Goal: Task Accomplishment & Management: Manage account settings

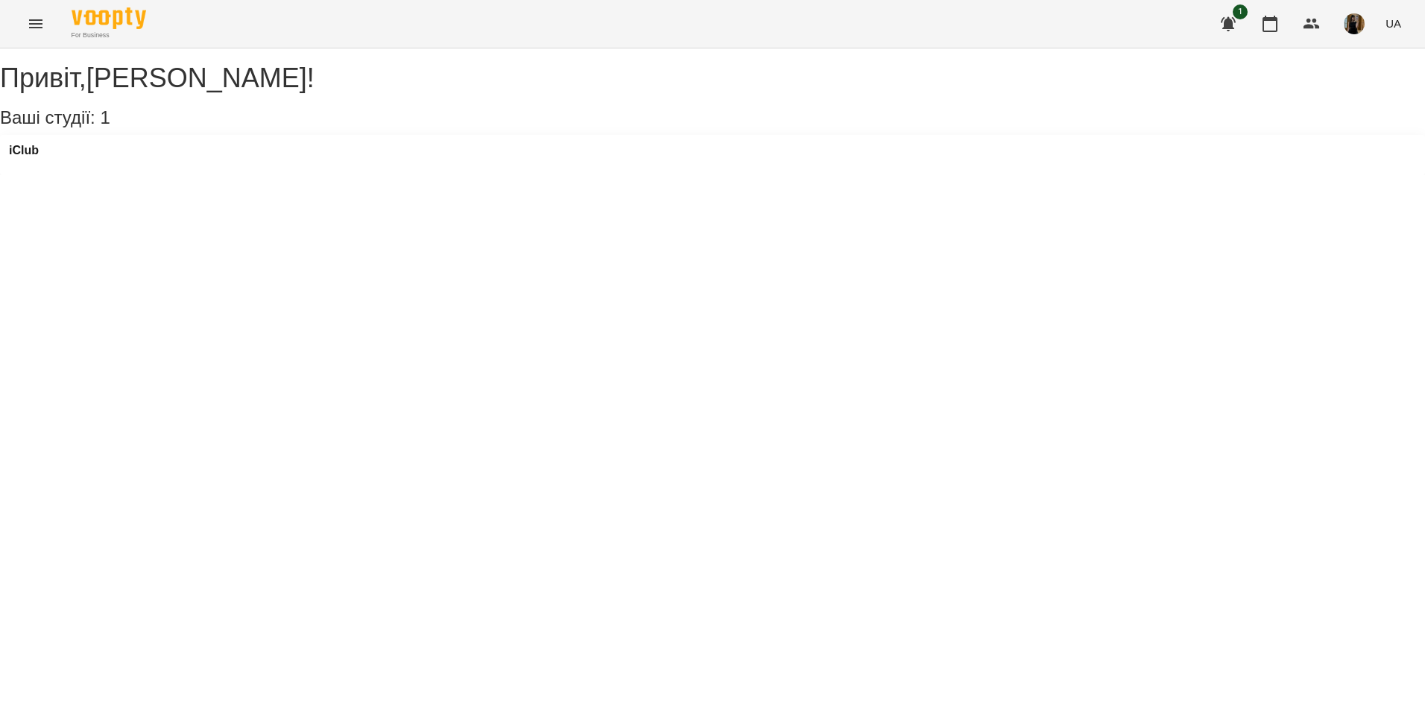
click at [26, 28] on button "Menu" at bounding box center [36, 24] width 36 height 36
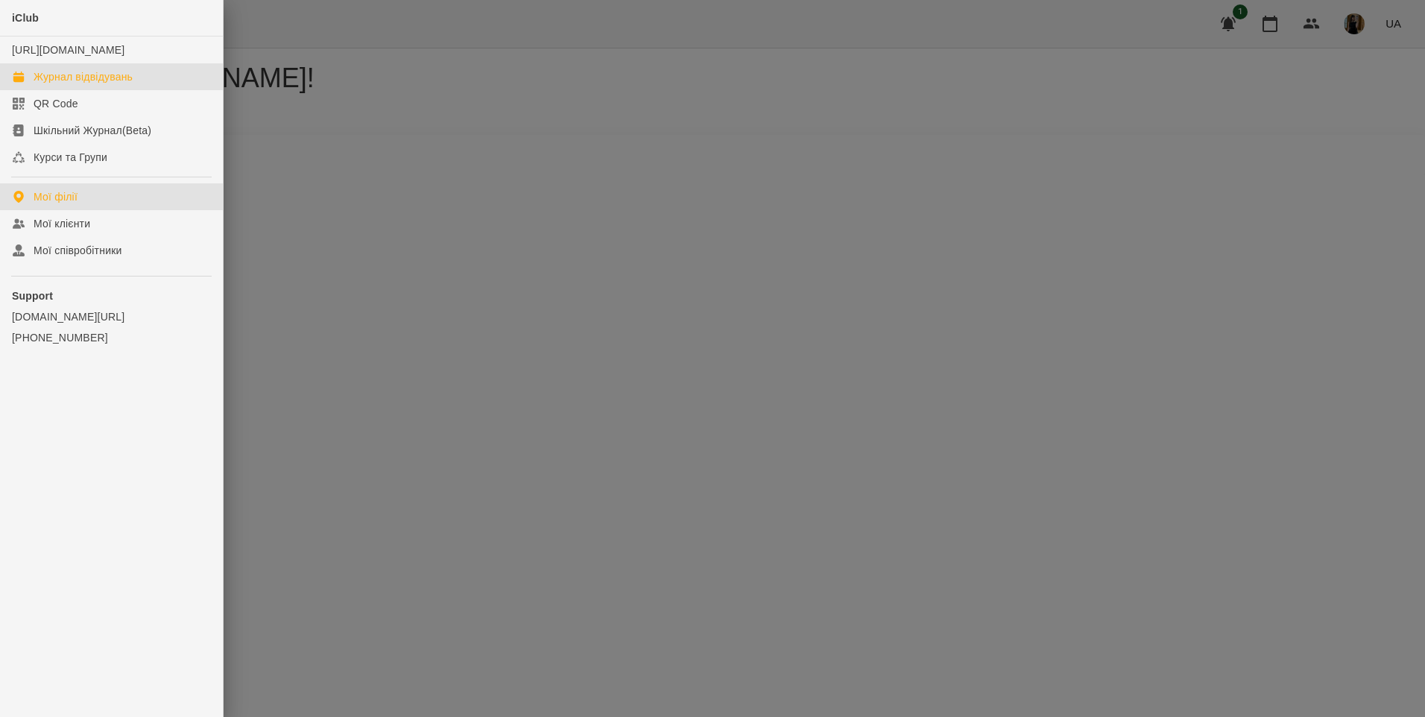
click at [107, 84] on div "Журнал відвідувань" at bounding box center [83, 76] width 99 height 15
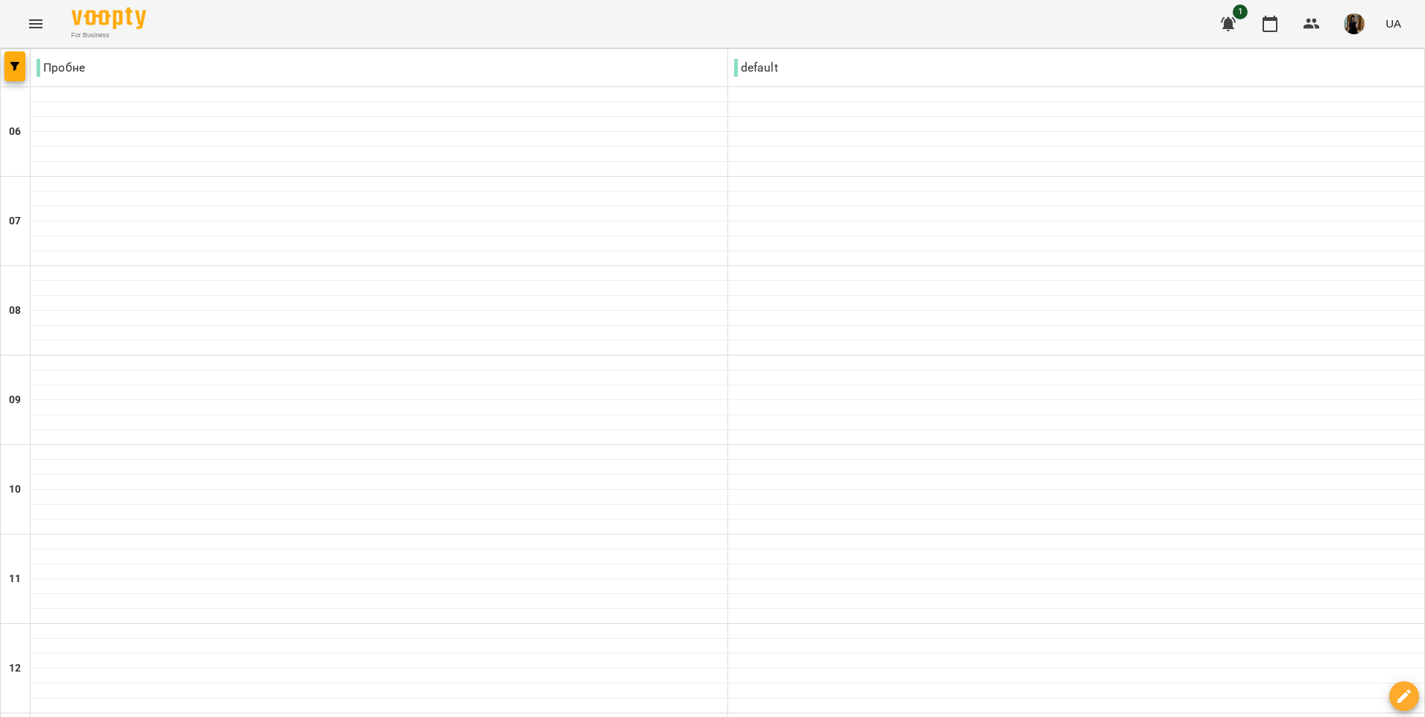
type input "**********"
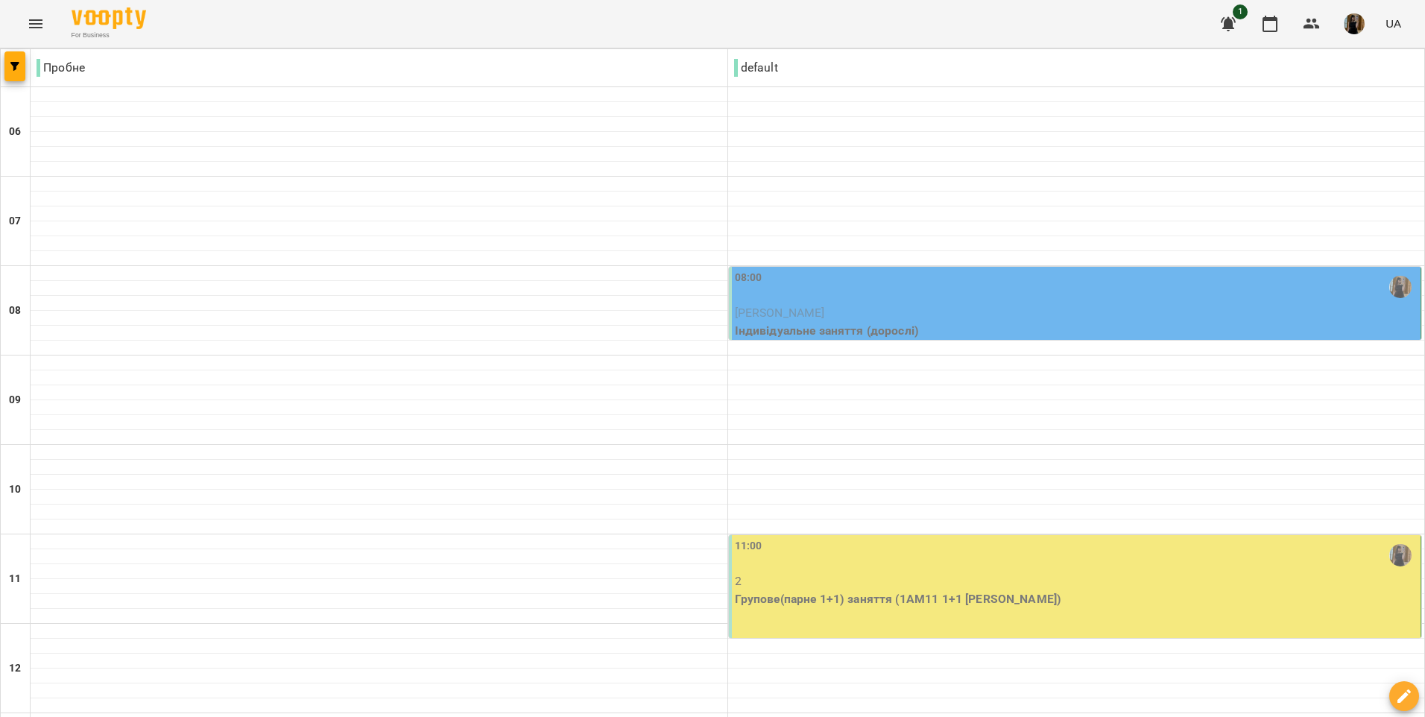
scroll to position [21, 0]
click at [868, 304] on p "[PERSON_NAME]" at bounding box center [1076, 313] width 683 height 18
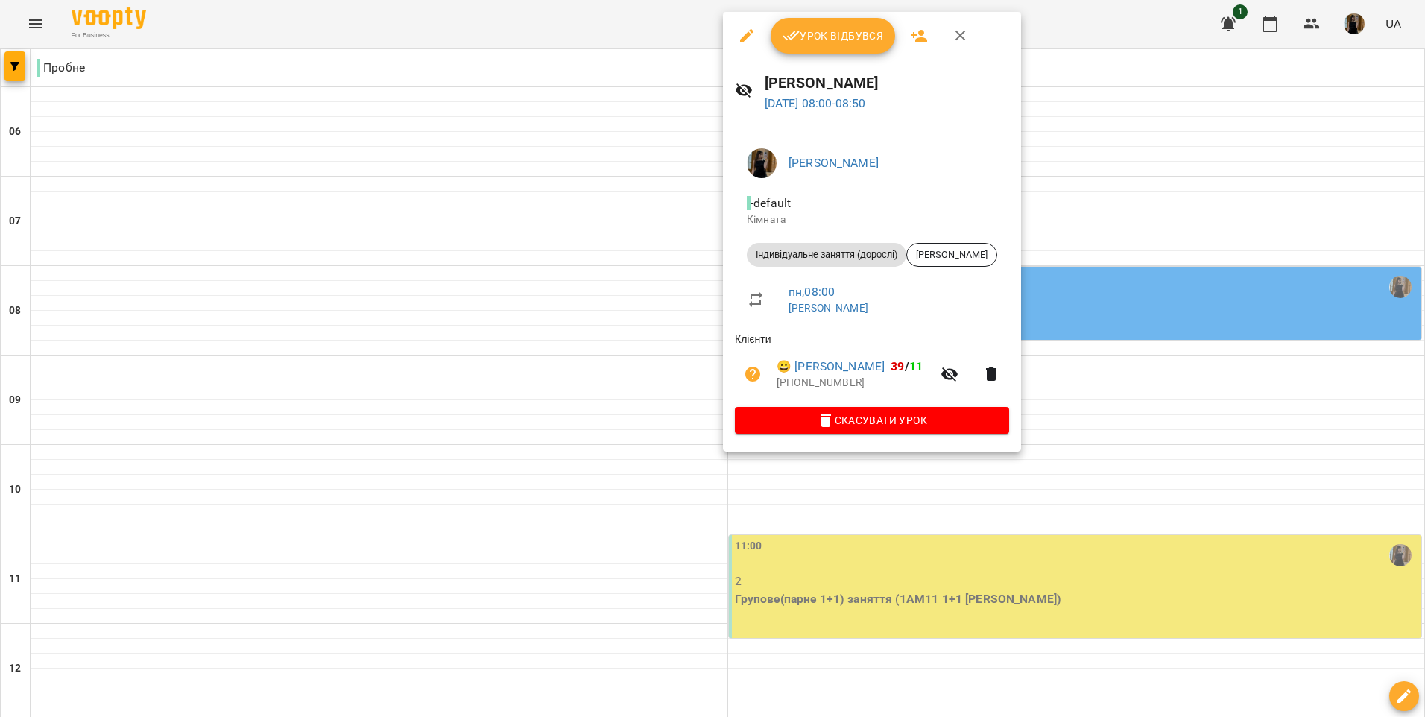
click at [859, 51] on button "Урок відбувся" at bounding box center [833, 36] width 125 height 36
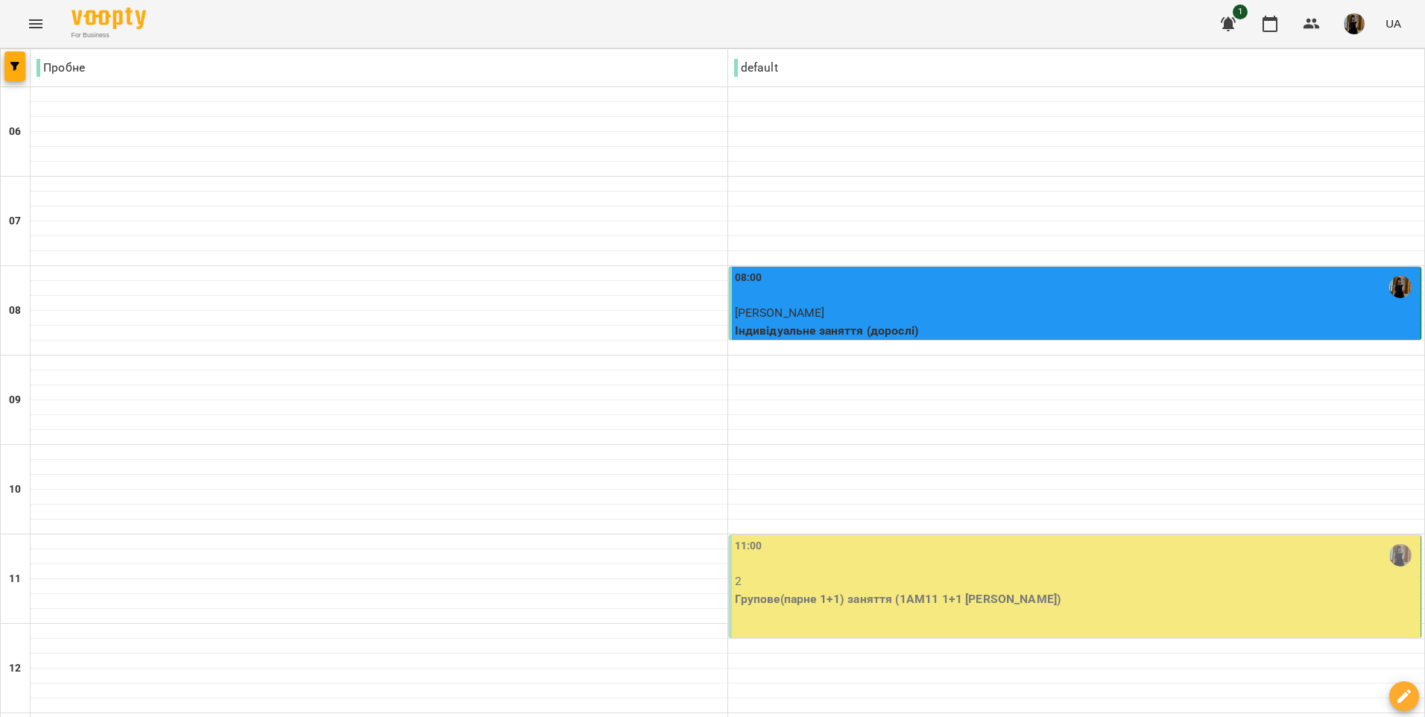
scroll to position [373, 0]
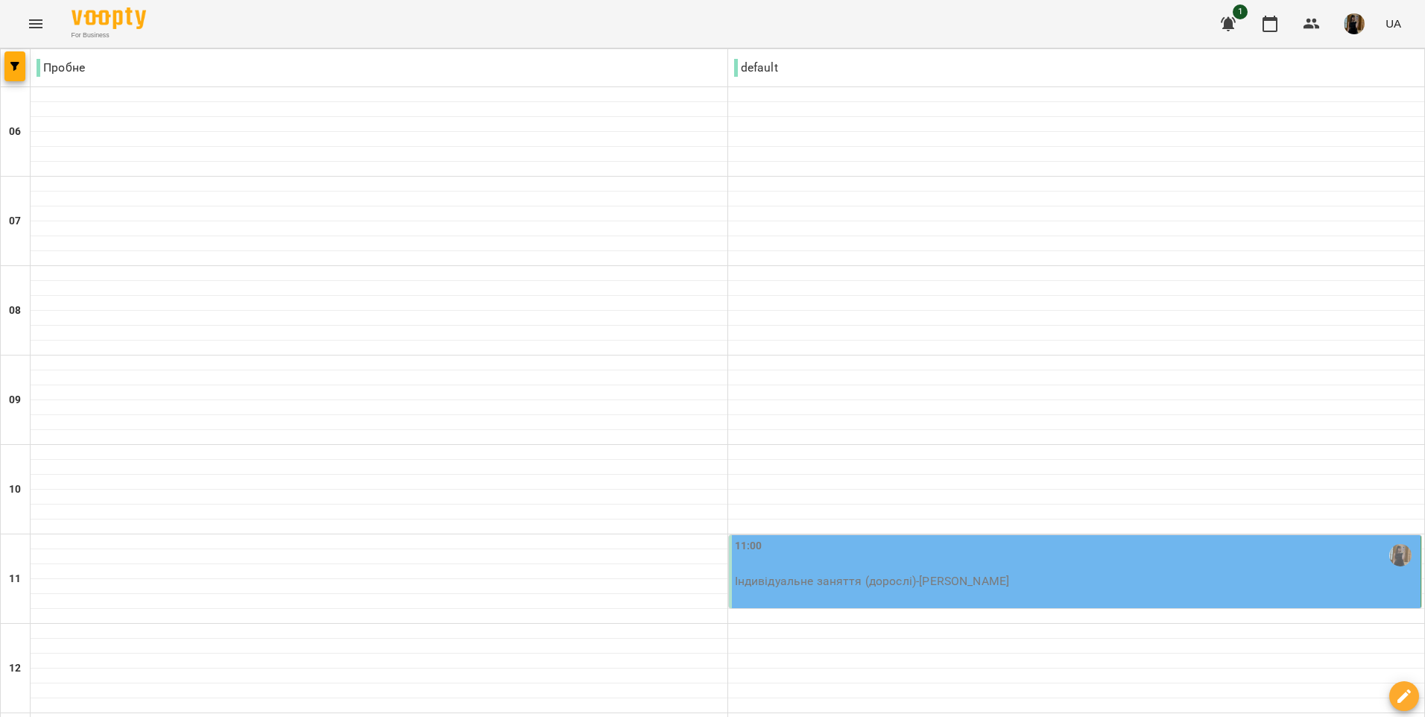
scroll to position [522, 0]
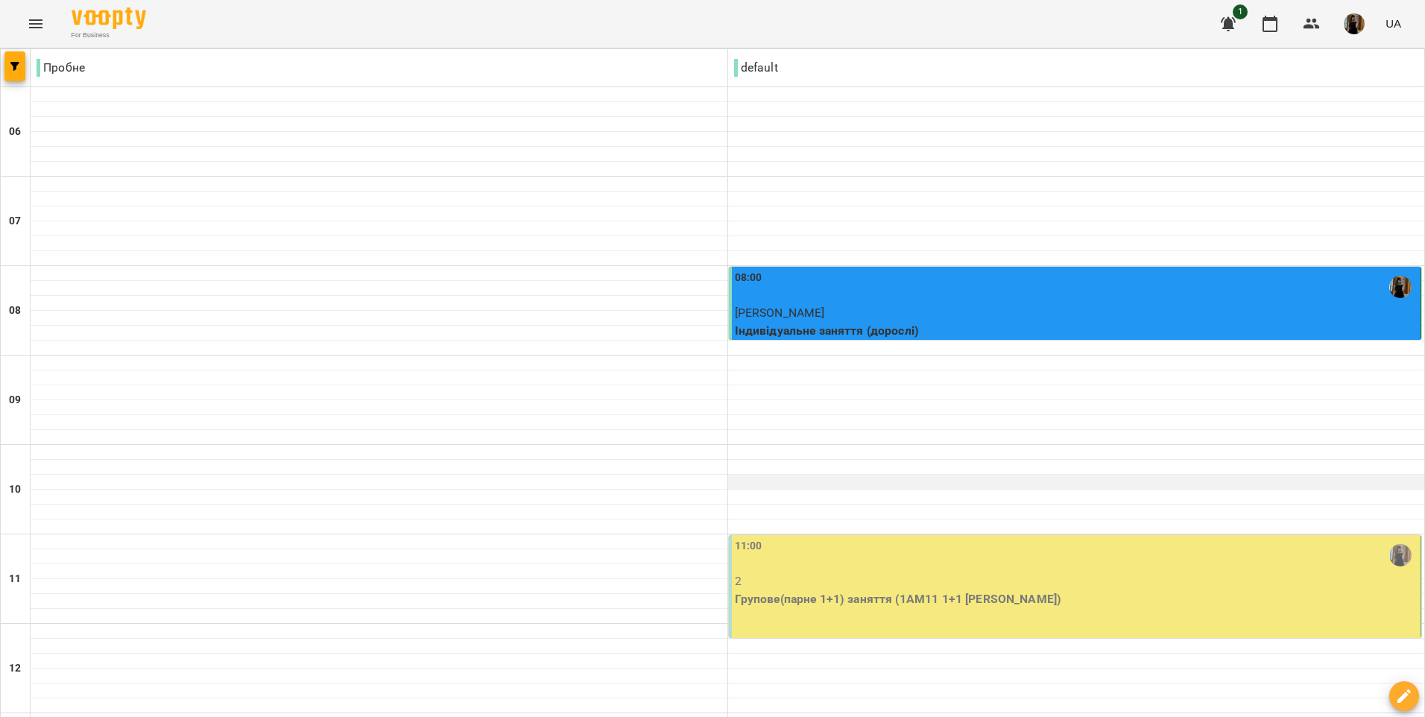
scroll to position [224, 0]
